Goal: Transaction & Acquisition: Purchase product/service

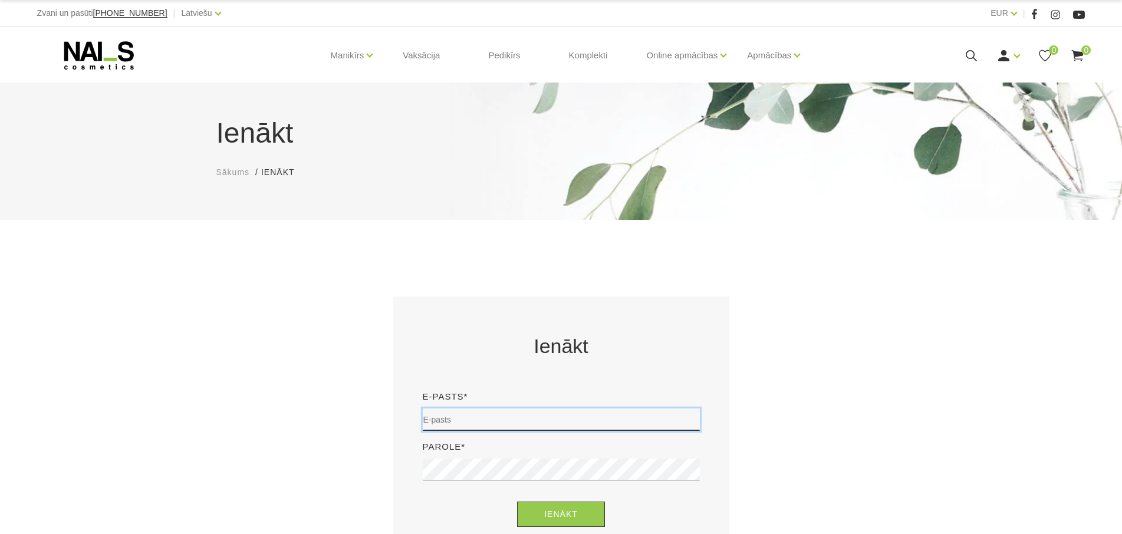
click at [451, 423] on input "email" at bounding box center [561, 420] width 277 height 22
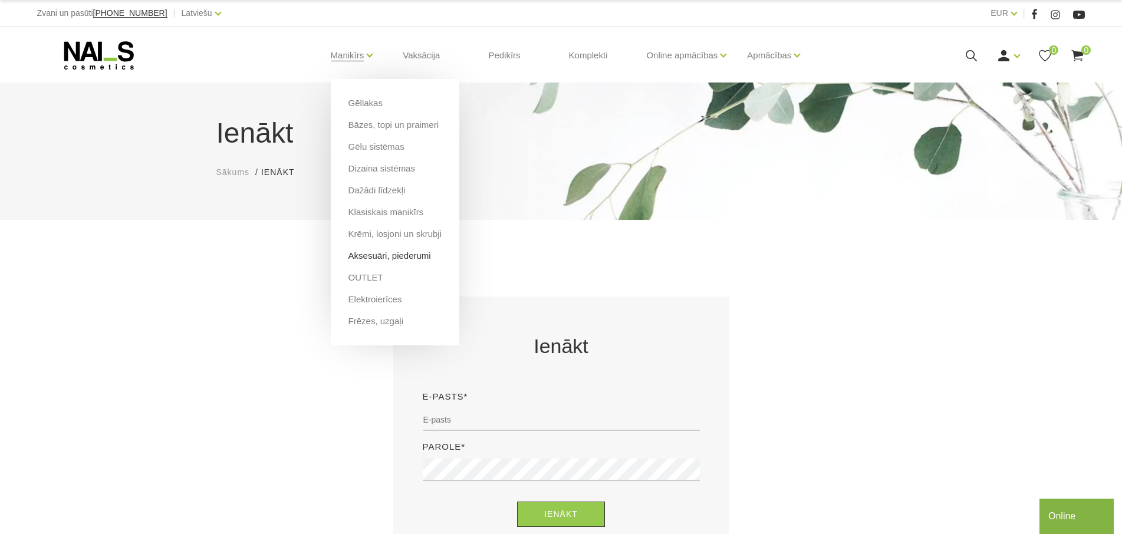
click at [377, 259] on link "Aksesuāri, piederumi" at bounding box center [389, 255] width 83 height 13
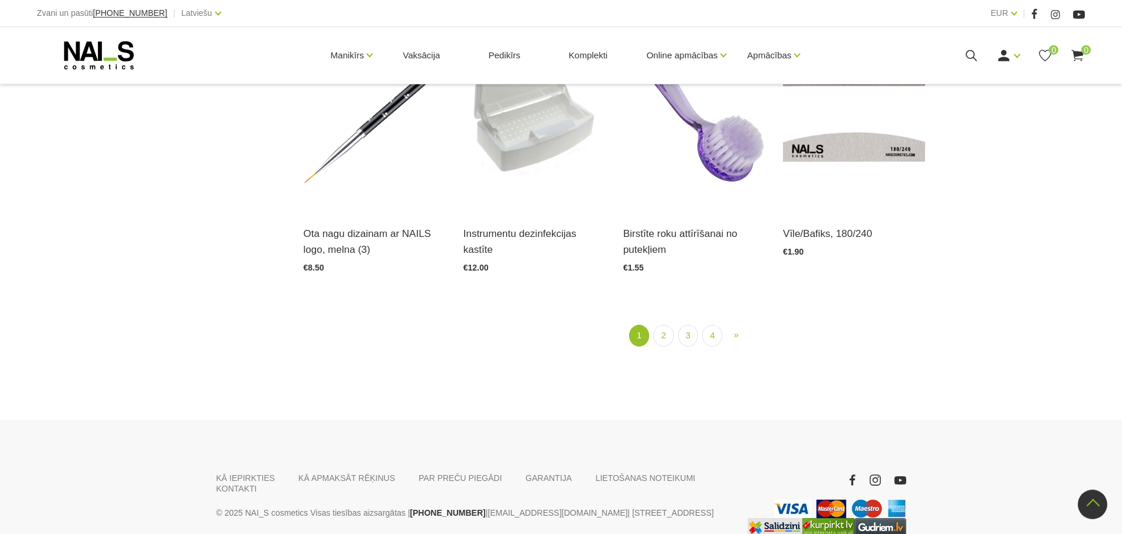
scroll to position [1610, 0]
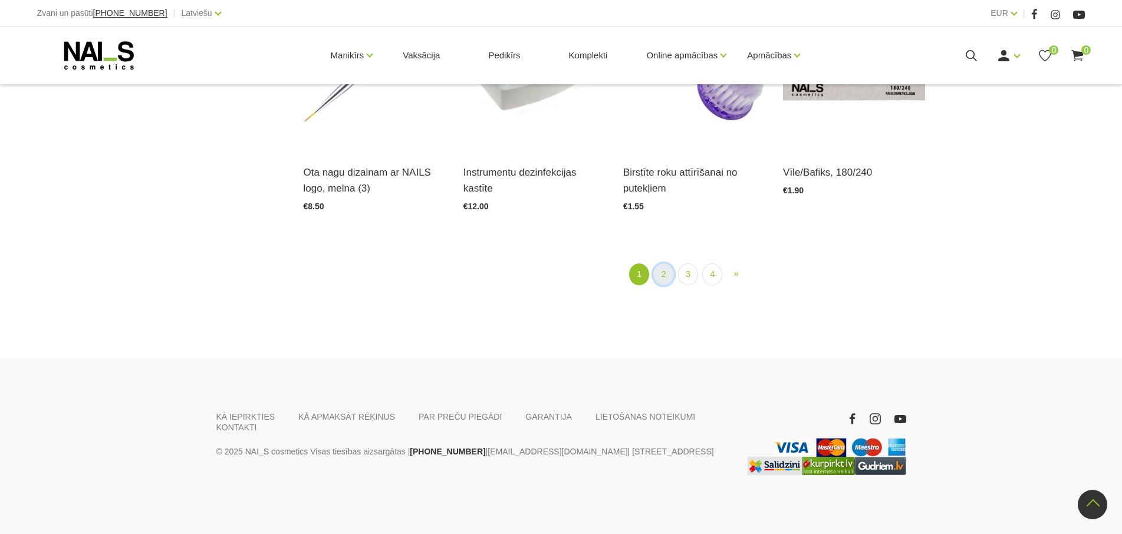
click at [664, 264] on link "2" at bounding box center [663, 275] width 20 height 22
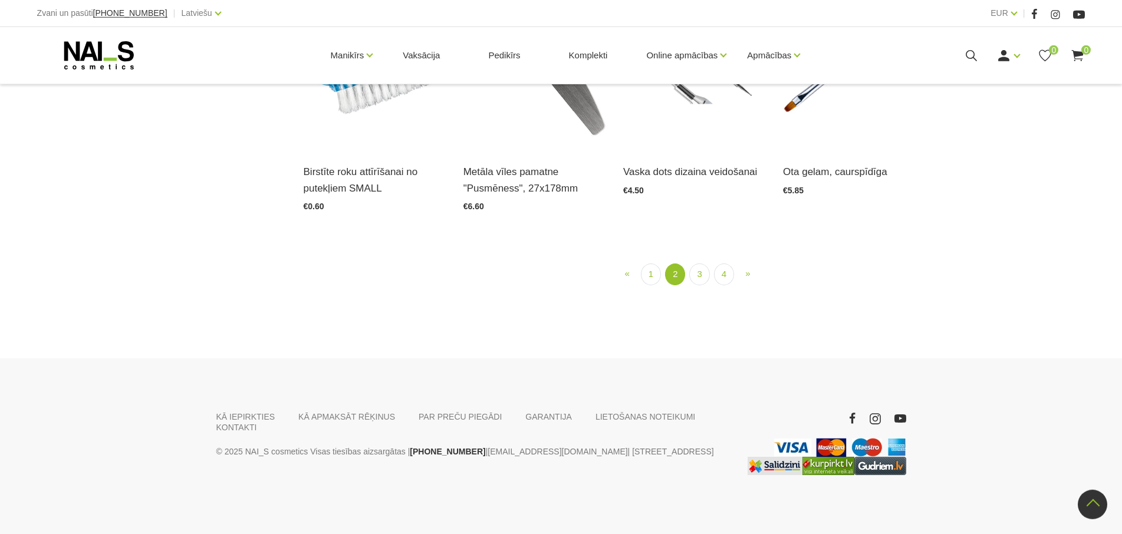
scroll to position [1504, 0]
click at [694, 285] on link "3" at bounding box center [699, 275] width 20 height 22
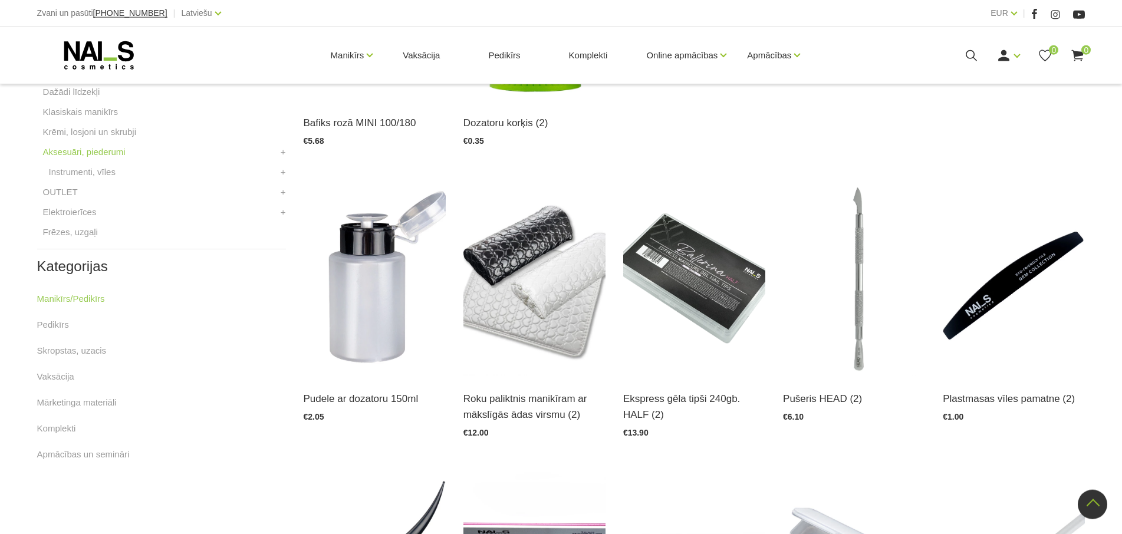
scroll to position [482, 0]
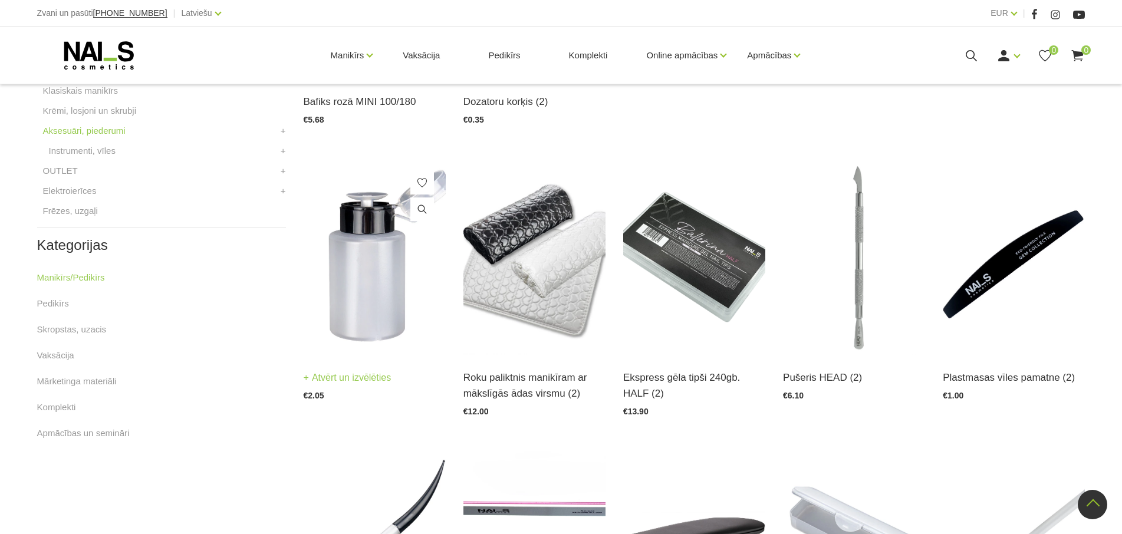
click at [349, 380] on link "Atvērt un izvēlēties" at bounding box center [348, 378] width 88 height 17
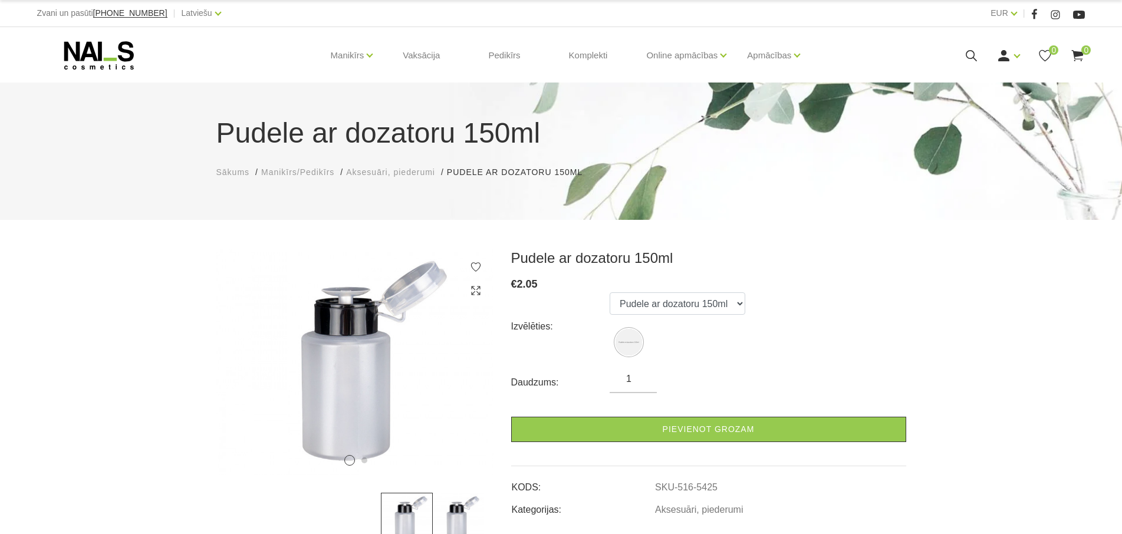
drag, startPoint x: 623, startPoint y: 380, endPoint x: 634, endPoint y: 375, distance: 12.7
click at [636, 380] on input "1" at bounding box center [633, 379] width 47 height 14
type input "10"
click at [876, 341] on div "Izvēlēties: Pudele ar dozatoru 150ml" at bounding box center [708, 326] width 395 height 68
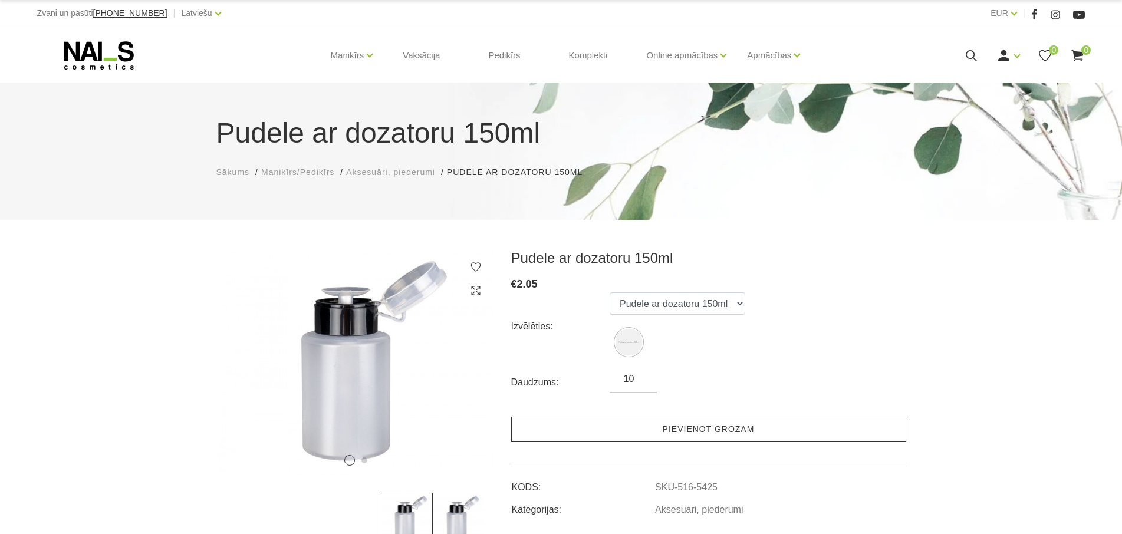
click at [757, 433] on link "Pievienot grozam" at bounding box center [708, 429] width 395 height 25
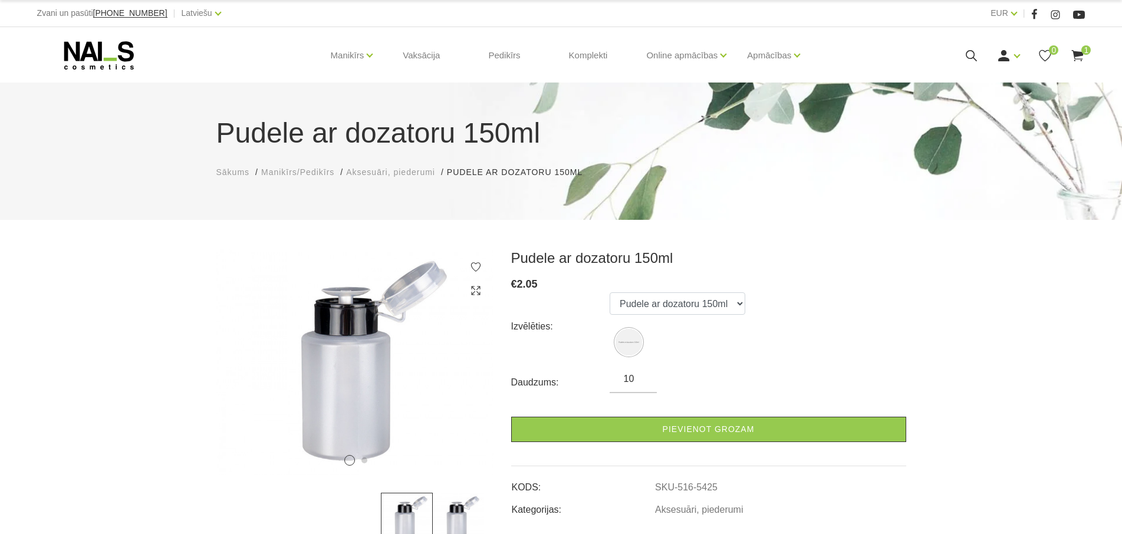
click at [1076, 58] on use at bounding box center [1078, 55] width 12 height 11
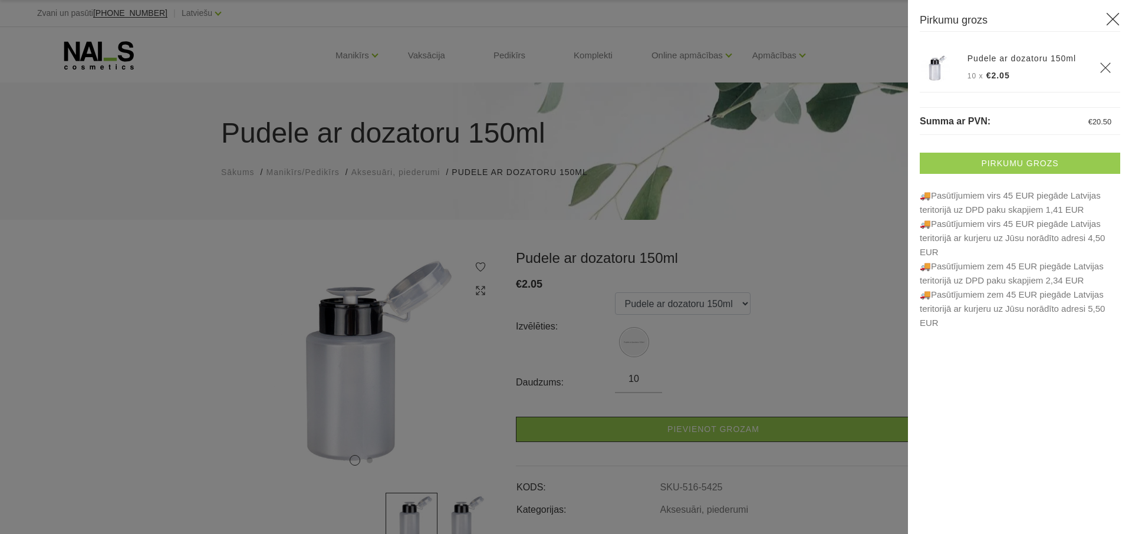
click at [998, 170] on link "Pirkumu grozs" at bounding box center [1020, 163] width 200 height 21
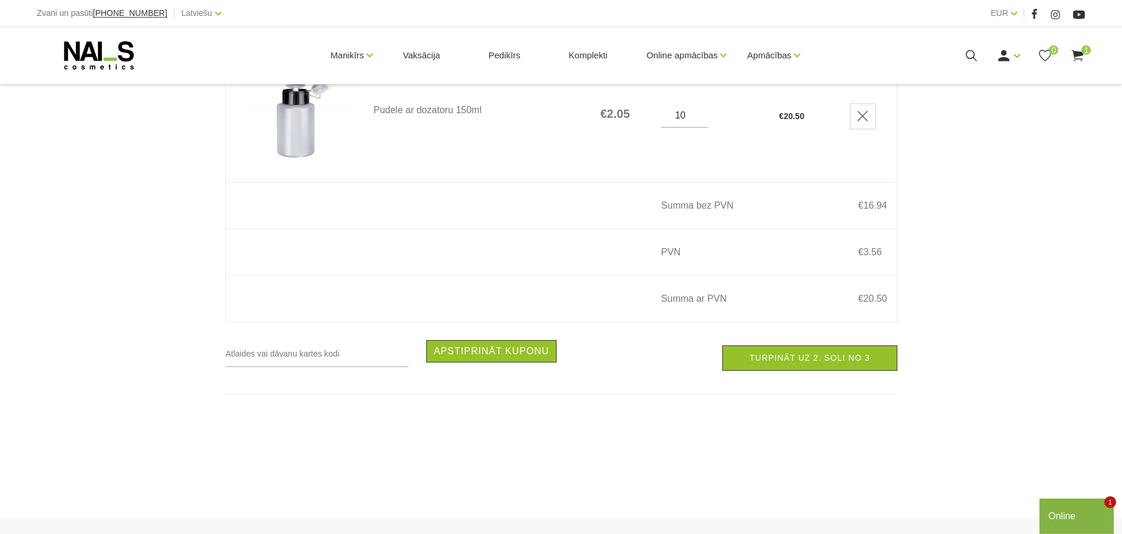
scroll to position [361, 0]
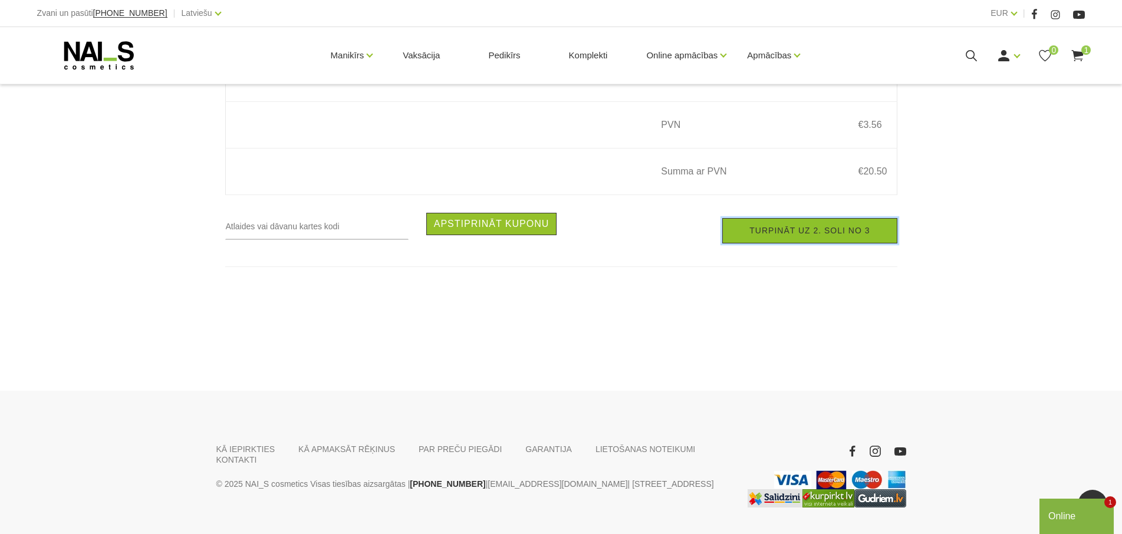
click at [817, 235] on link "Turpināt uz 2. soli no 3" at bounding box center [809, 230] width 175 height 25
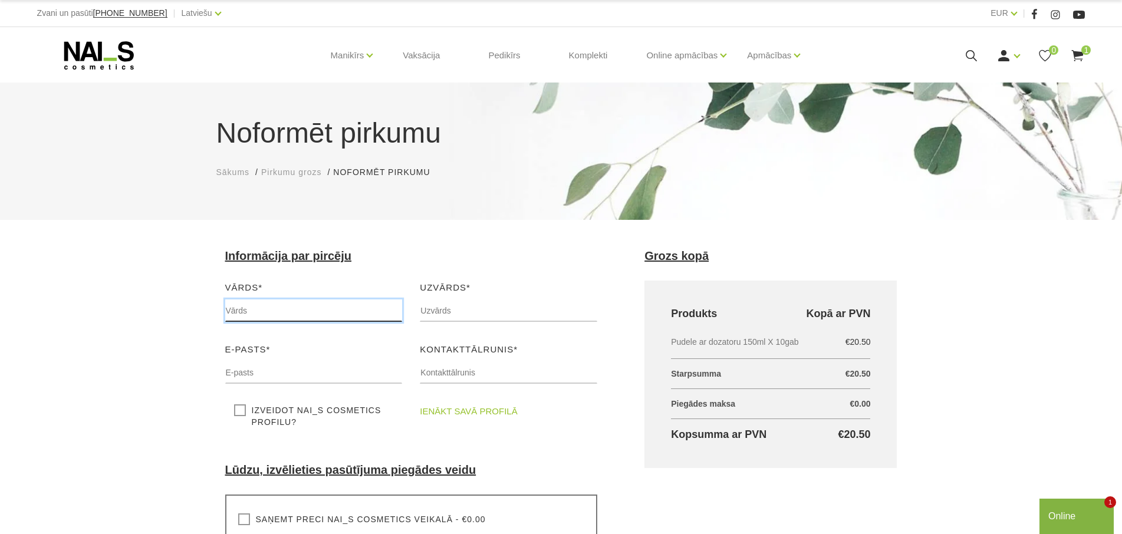
click at [297, 312] on input "text" at bounding box center [313, 311] width 177 height 22
type input "Arnita"
click at [424, 312] on input "text" at bounding box center [508, 311] width 177 height 22
type input "Veidemane"
click at [271, 366] on input "text" at bounding box center [313, 372] width 177 height 22
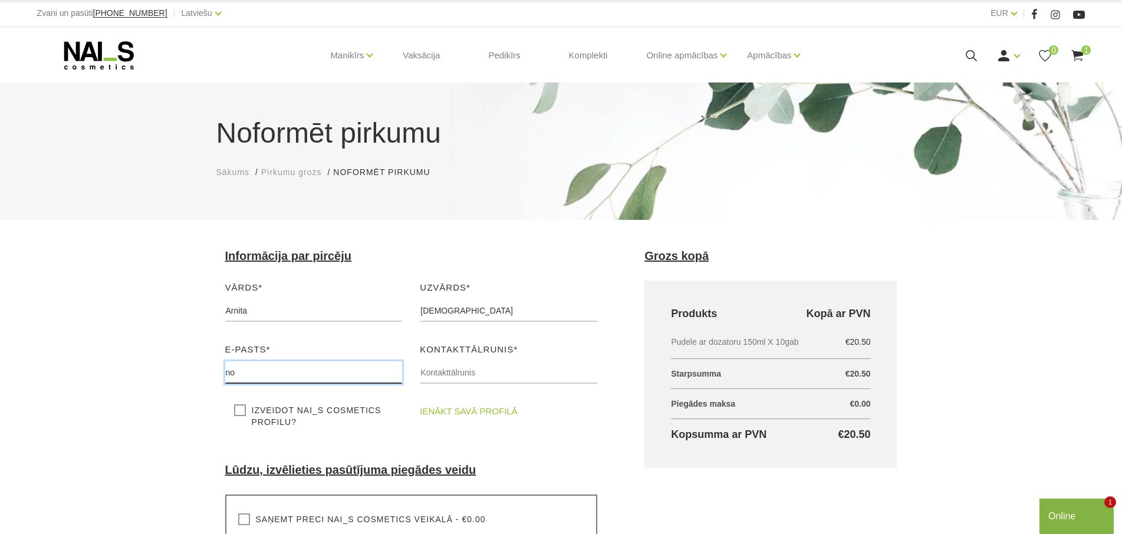
type input "n"
type input "[EMAIL_ADDRESS][DOMAIN_NAME]"
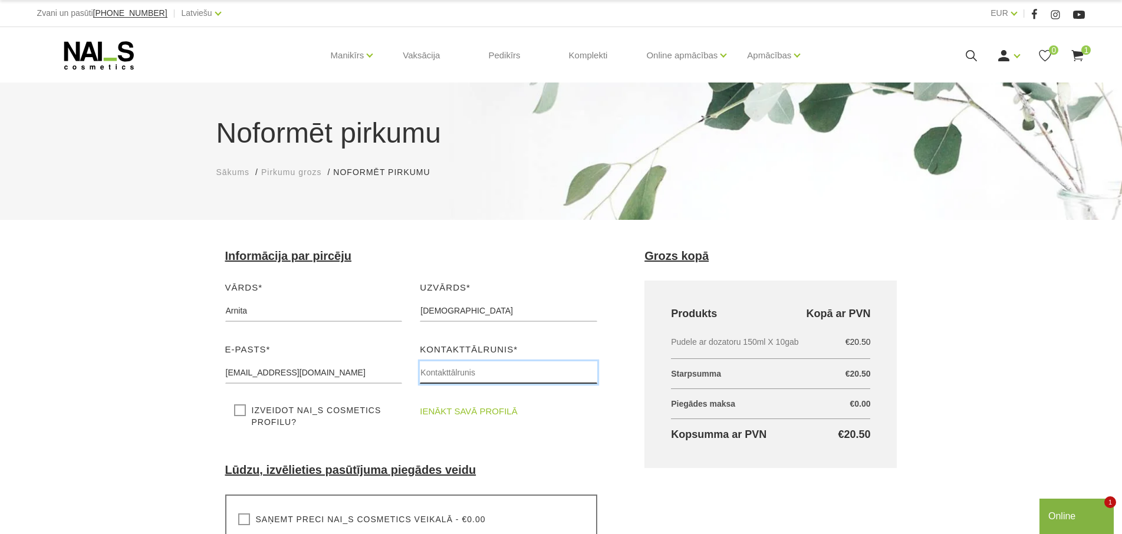
click at [429, 377] on input "text" at bounding box center [508, 372] width 177 height 22
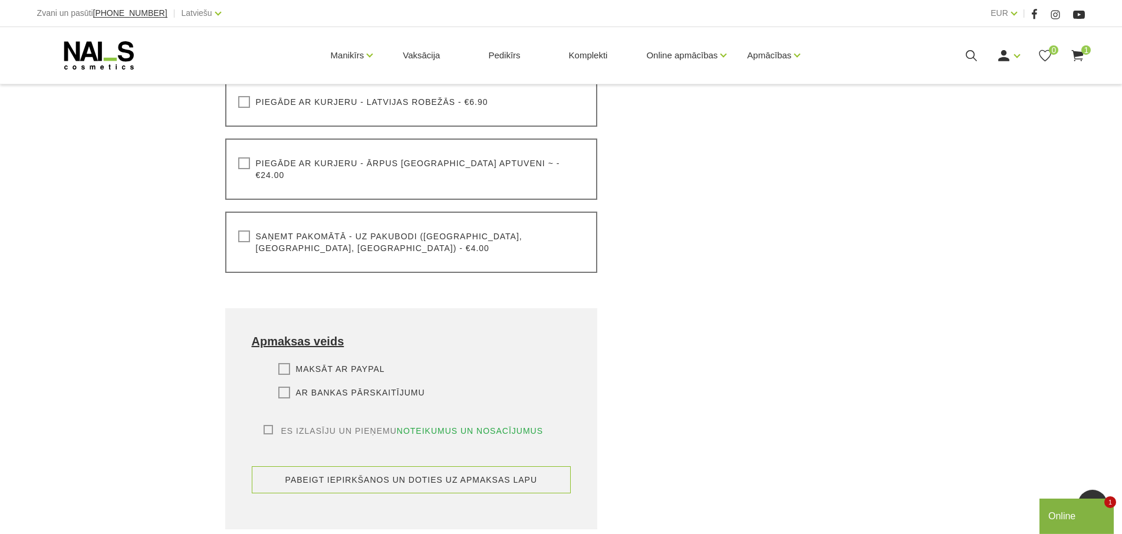
scroll to position [481, 0]
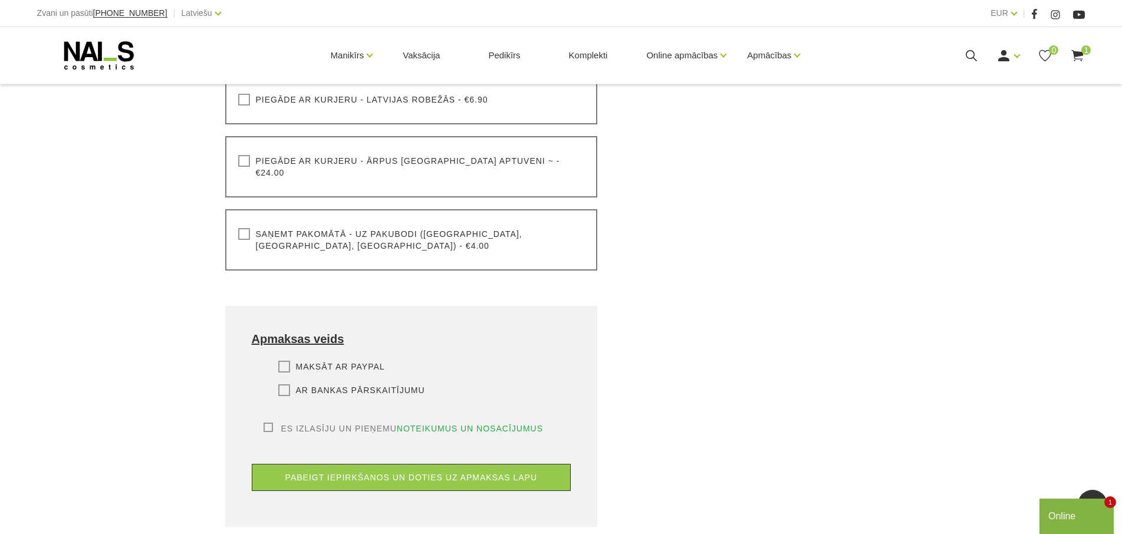
type input "29647122"
click at [284, 384] on label "Ar bankas pārskaitījumu" at bounding box center [351, 390] width 147 height 12
click at [0, 0] on input "Ar bankas pārskaitījumu" at bounding box center [0, 0] width 0 height 0
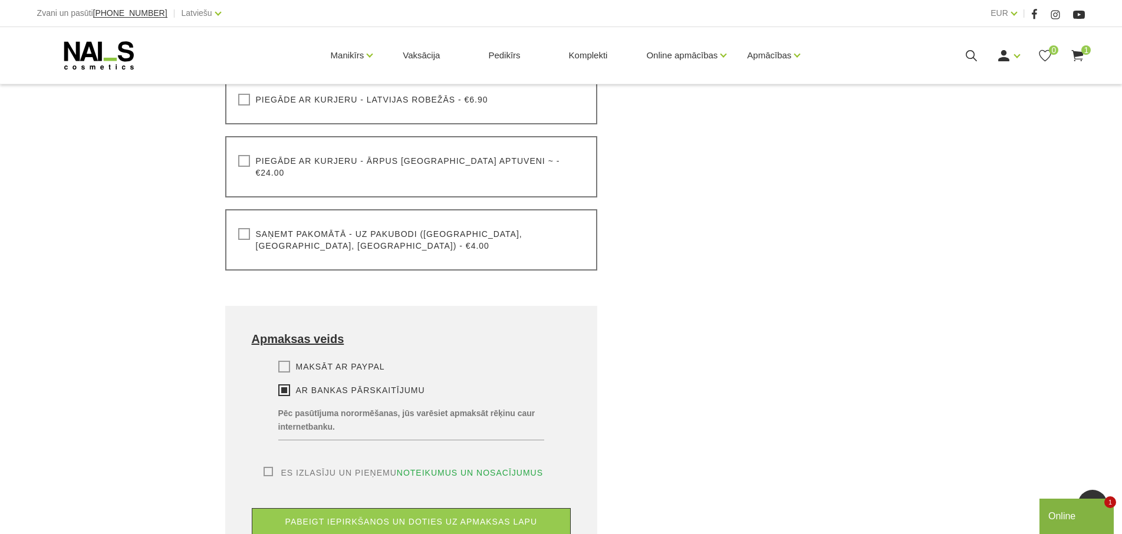
click at [270, 467] on label "Es izlasīju un pieņemu noteikumus un nosacījumus" at bounding box center [404, 473] width 280 height 12
click at [0, 0] on input "Es izlasīju un pieņemu noteikumus un nosacījumus" at bounding box center [0, 0] width 0 height 0
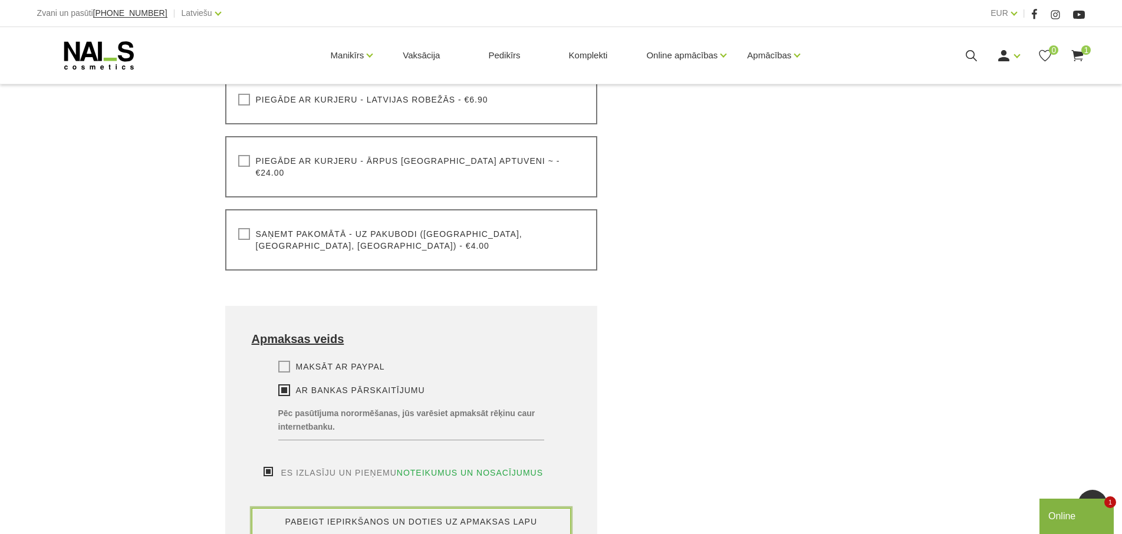
click at [440, 508] on button "pabeigt iepirkšanos un doties uz apmaksas lapu" at bounding box center [412, 521] width 320 height 27
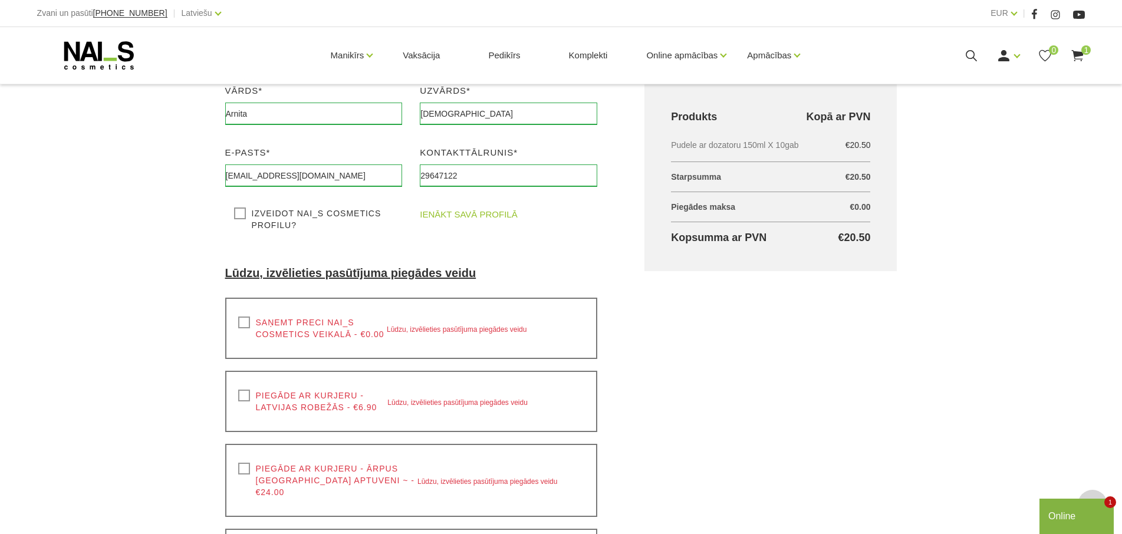
scroll to position [190, 0]
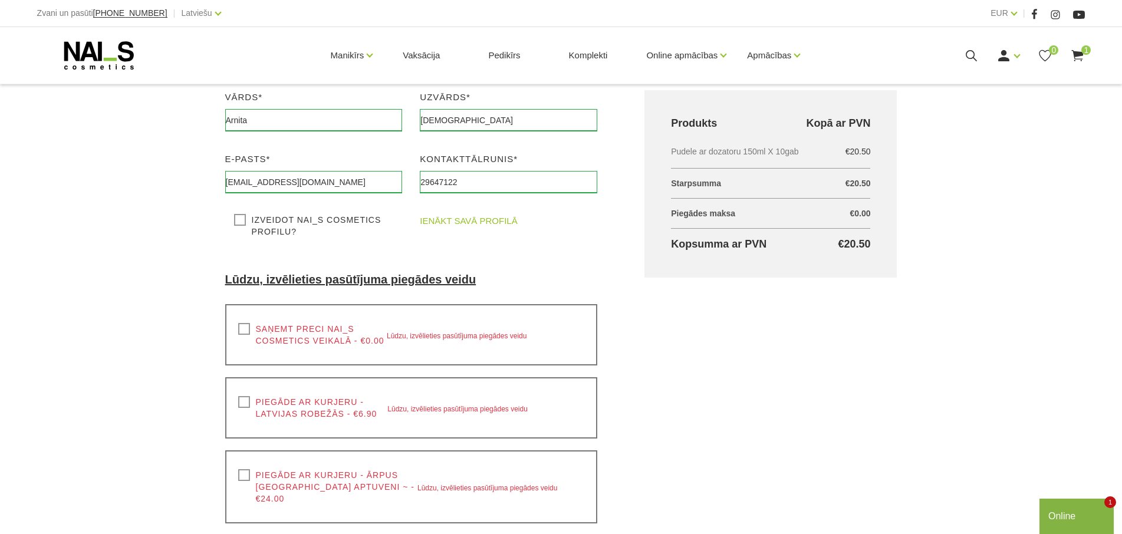
click at [240, 334] on label "Saņemt preci NAI_S cosmetics veikalā - €0.00" at bounding box center [312, 335] width 149 height 24
click at [0, 0] on input "Saņemt preci NAI_S cosmetics veikalā - €0.00" at bounding box center [0, 0] width 0 height 0
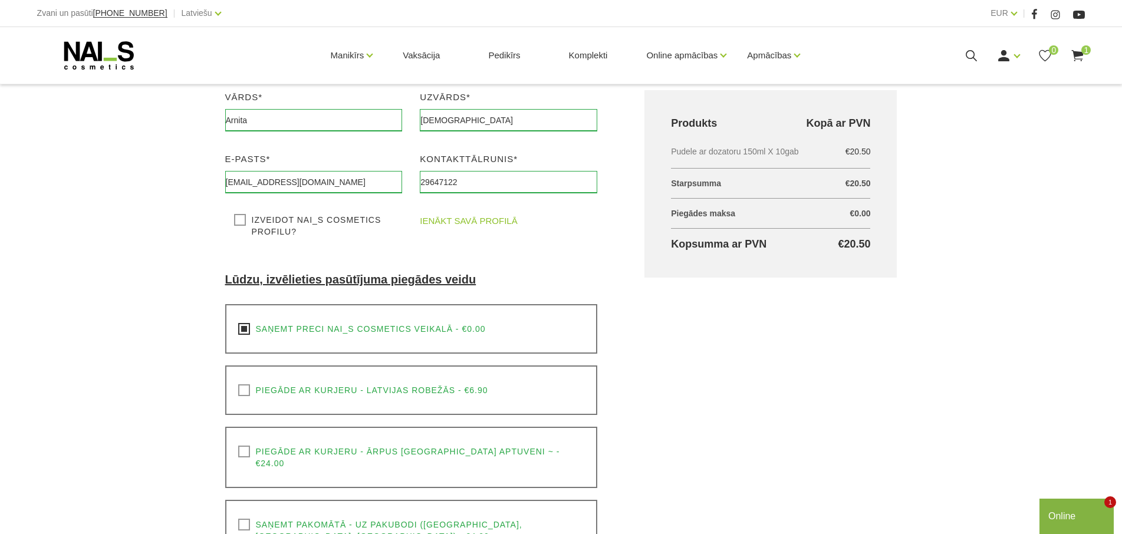
click at [454, 219] on link "ienākt savā profilā" at bounding box center [468, 221] width 97 height 14
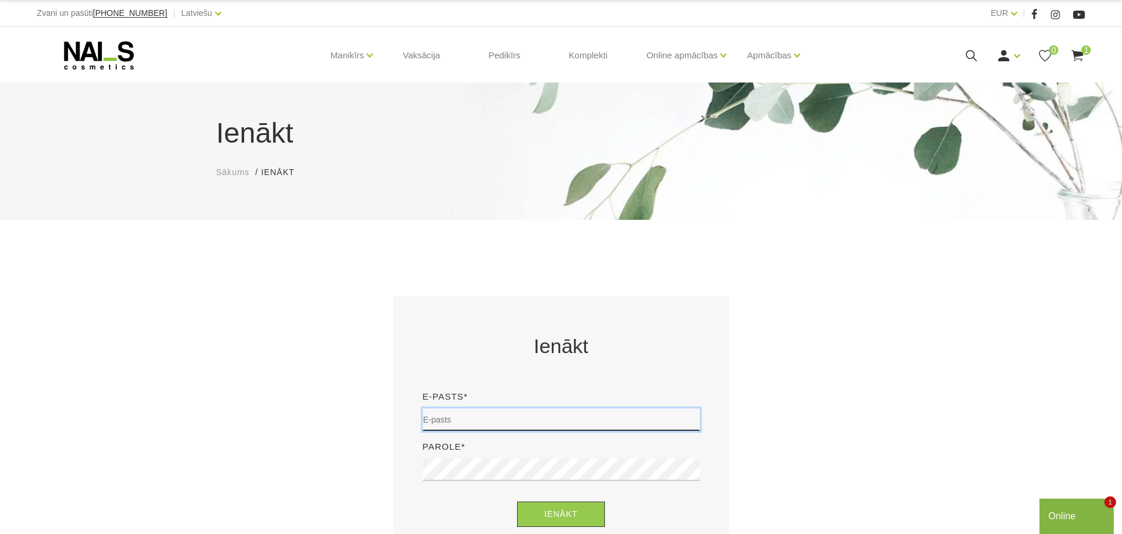
click at [462, 414] on input "email" at bounding box center [561, 420] width 277 height 22
type input "[EMAIL_ADDRESS][DOMAIN_NAME]"
click at [575, 514] on button "Ienākt" at bounding box center [561, 514] width 88 height 25
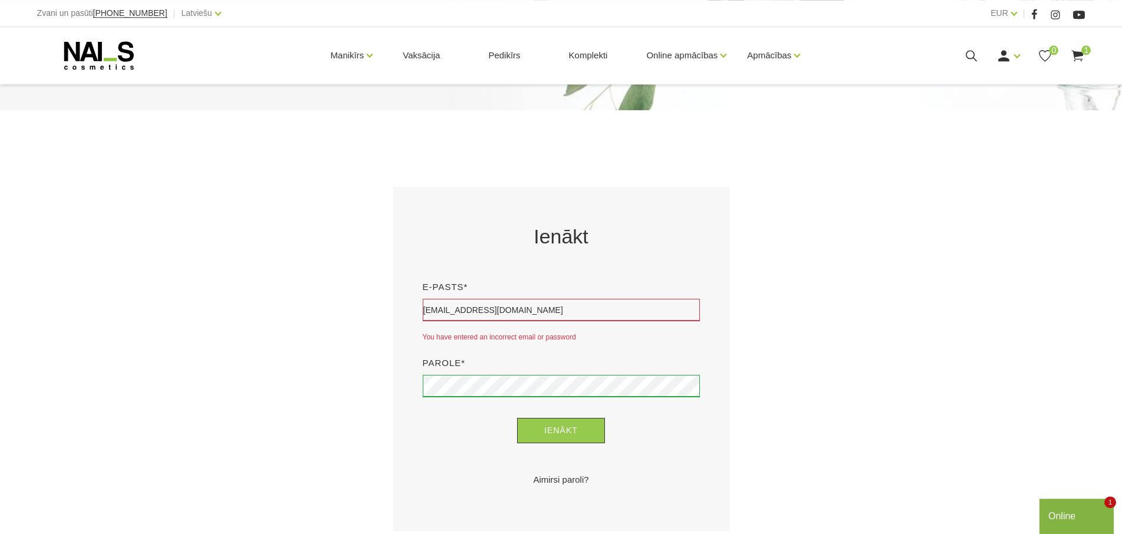
scroll to position [241, 0]
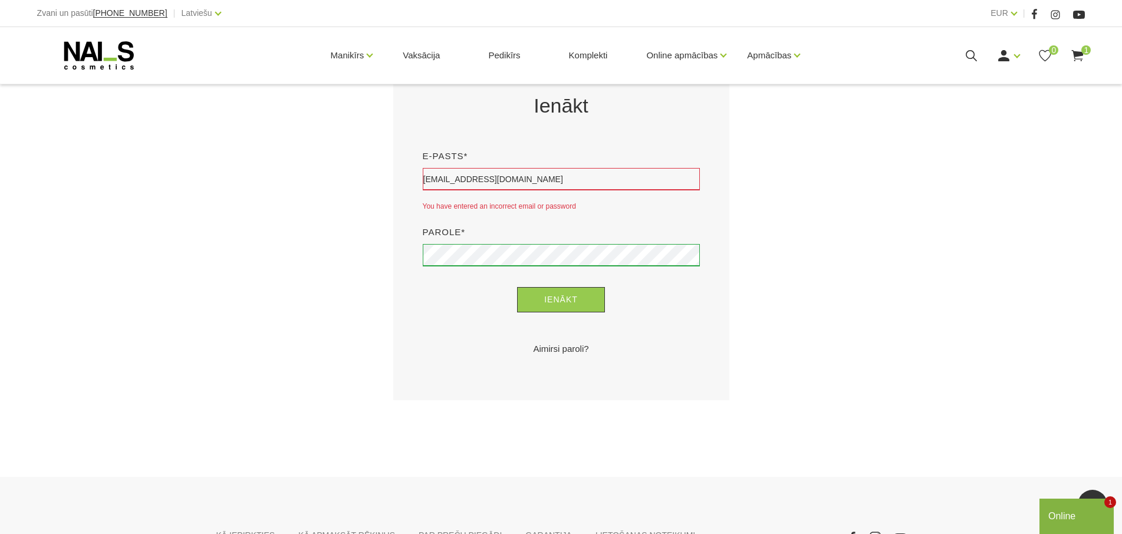
click at [562, 349] on link "Aimirsi paroli?" at bounding box center [561, 349] width 277 height 14
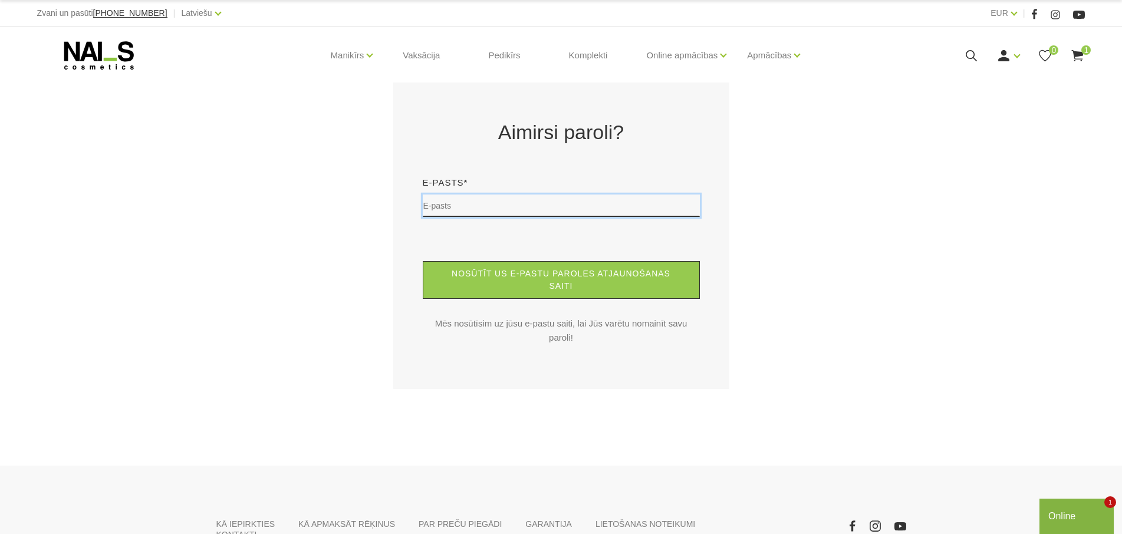
click at [432, 209] on input "text" at bounding box center [561, 206] width 277 height 22
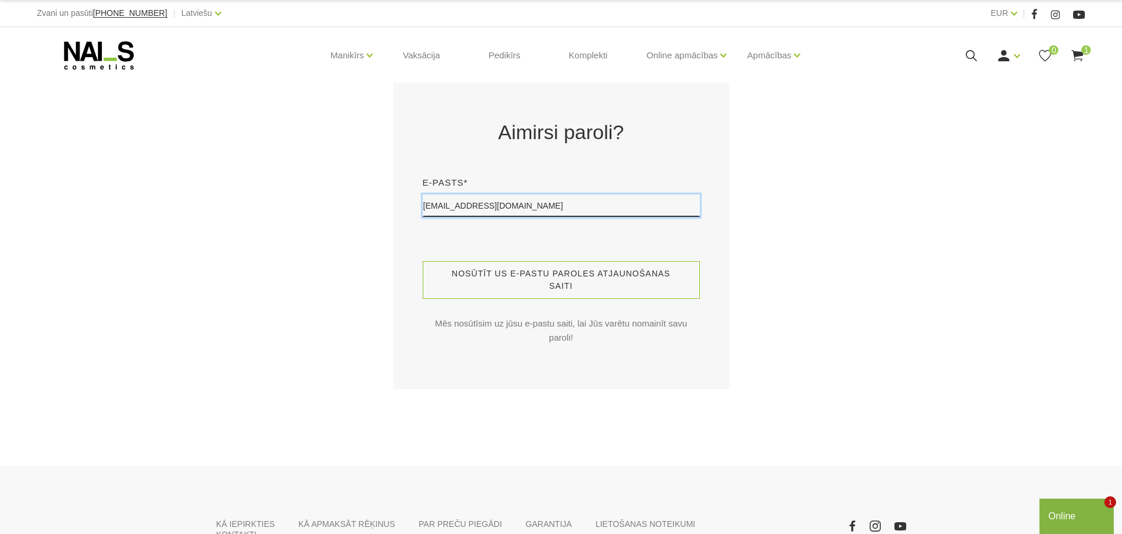
type input "[EMAIL_ADDRESS][DOMAIN_NAME]"
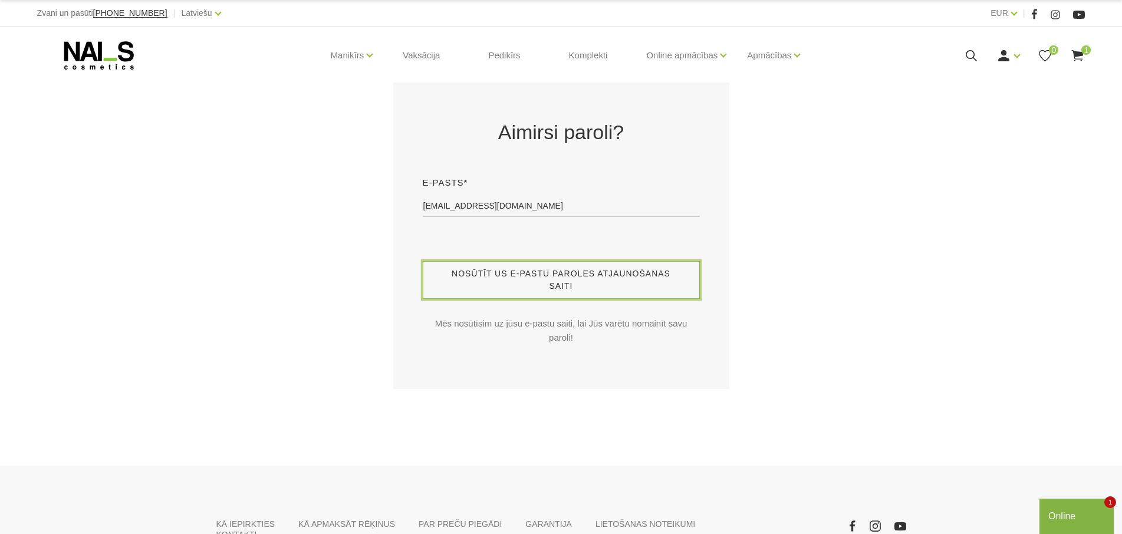
click at [540, 276] on button "Nosūtīt us e-pastu paroles atjaunošanas saiti" at bounding box center [561, 280] width 277 height 38
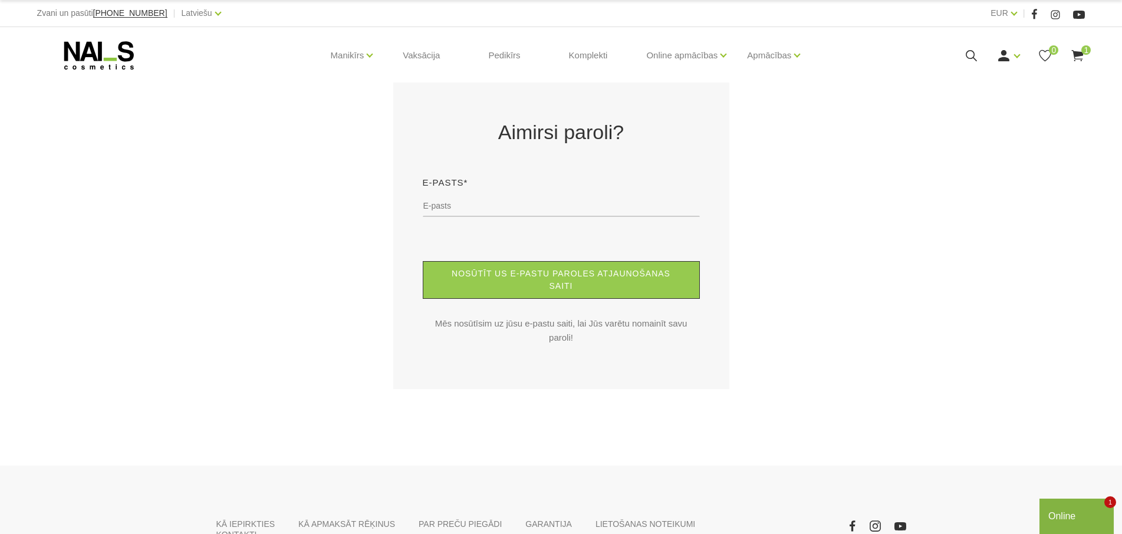
click at [1082, 55] on use at bounding box center [1078, 55] width 12 height 11
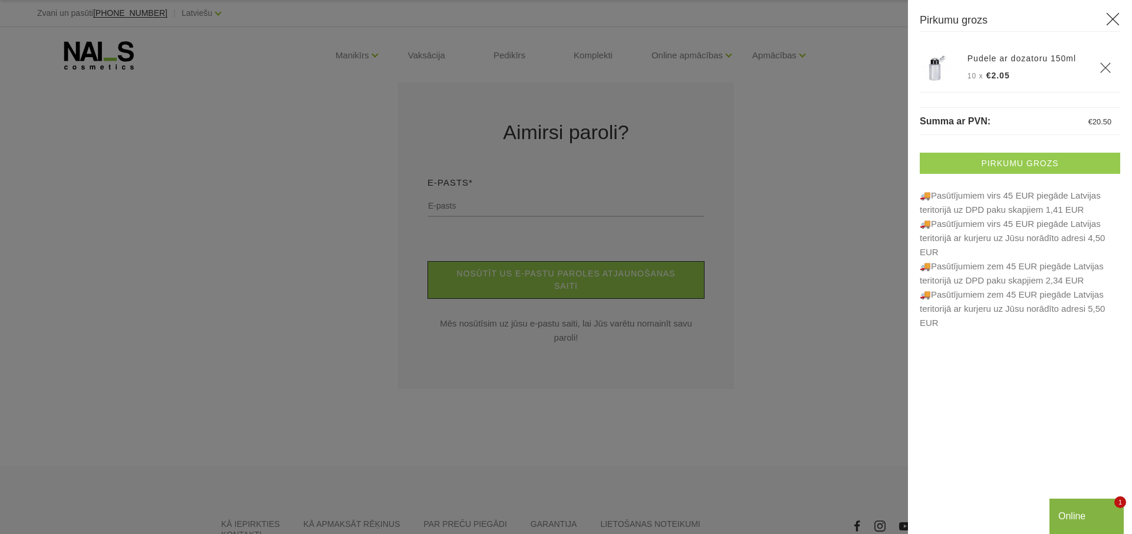
click at [976, 161] on link "Pirkumu grozs" at bounding box center [1020, 163] width 200 height 21
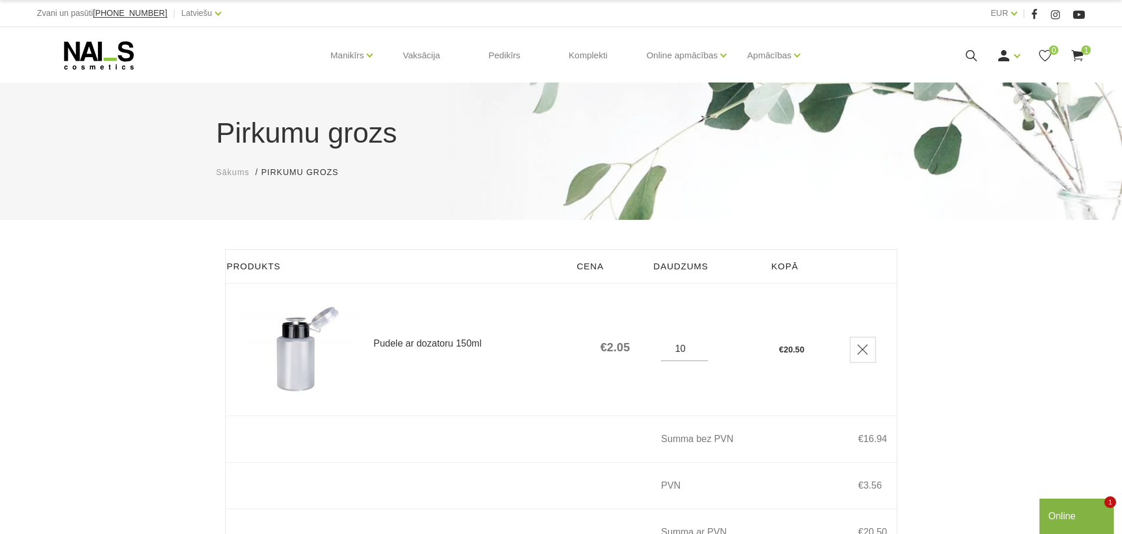
click at [381, 343] on link "Pudele ar dozatoru 150ml" at bounding box center [472, 343] width 196 height 9
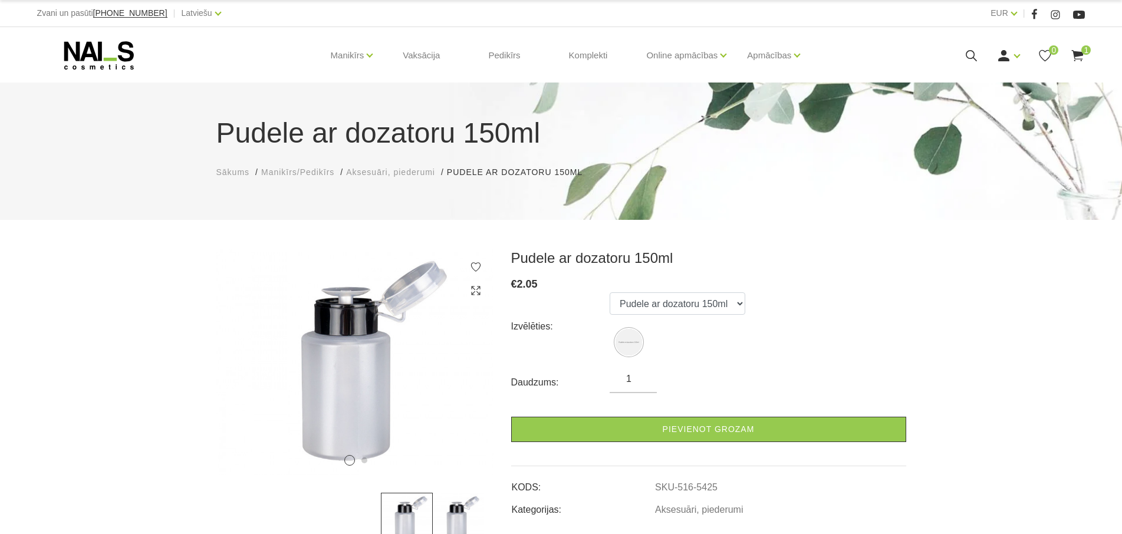
drag, startPoint x: 658, startPoint y: 486, endPoint x: 718, endPoint y: 486, distance: 60.1
click at [718, 486] on tr "KODS: SKU-516-5425" at bounding box center [708, 483] width 395 height 22
copy tr "SKU-516-5425"
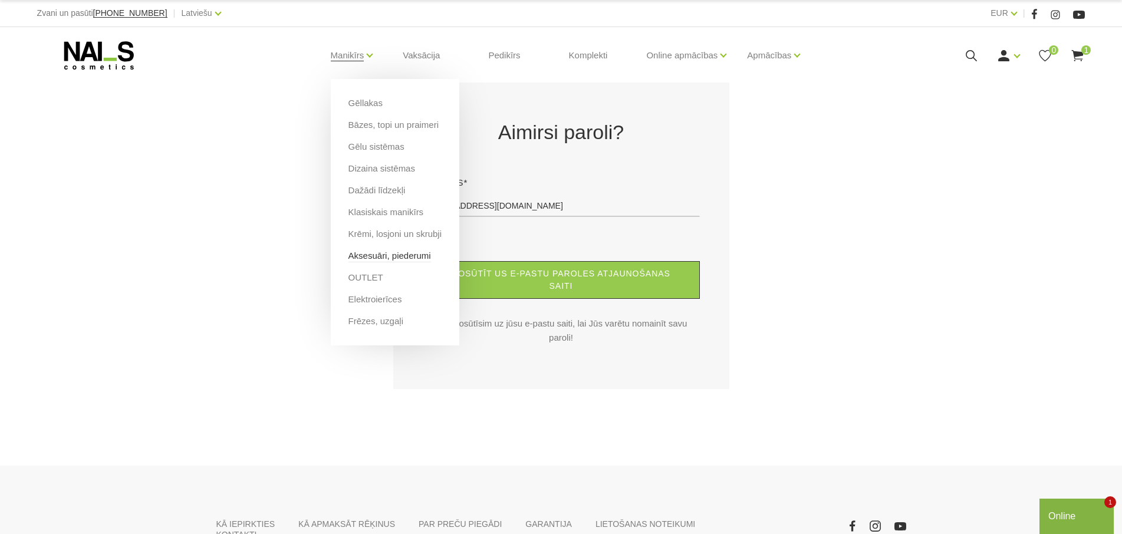
click at [366, 258] on link "Aksesuāri, piederumi" at bounding box center [389, 255] width 83 height 13
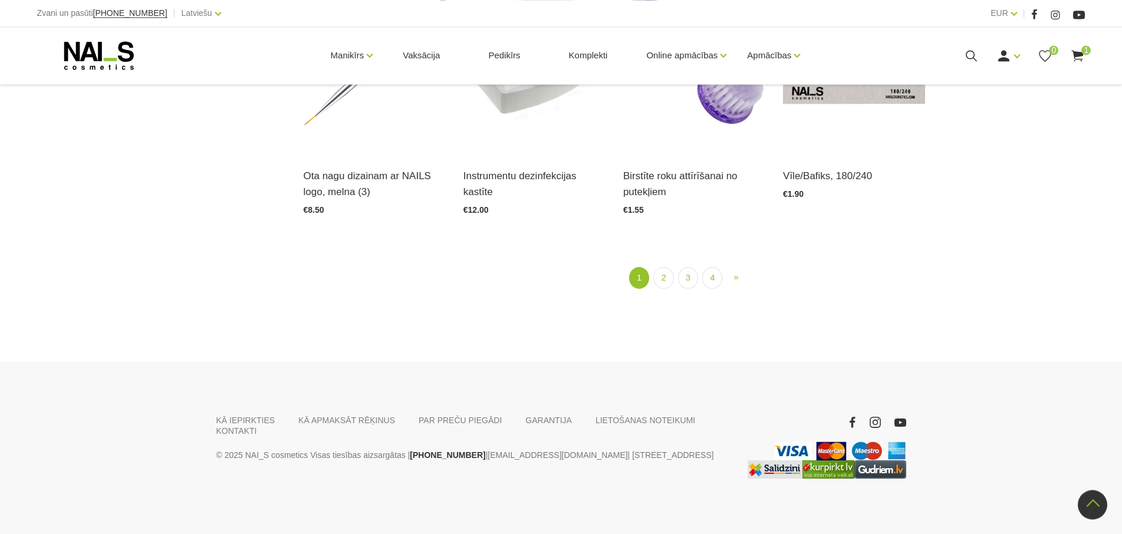
scroll to position [1610, 0]
